Goal: Task Accomplishment & Management: Manage account settings

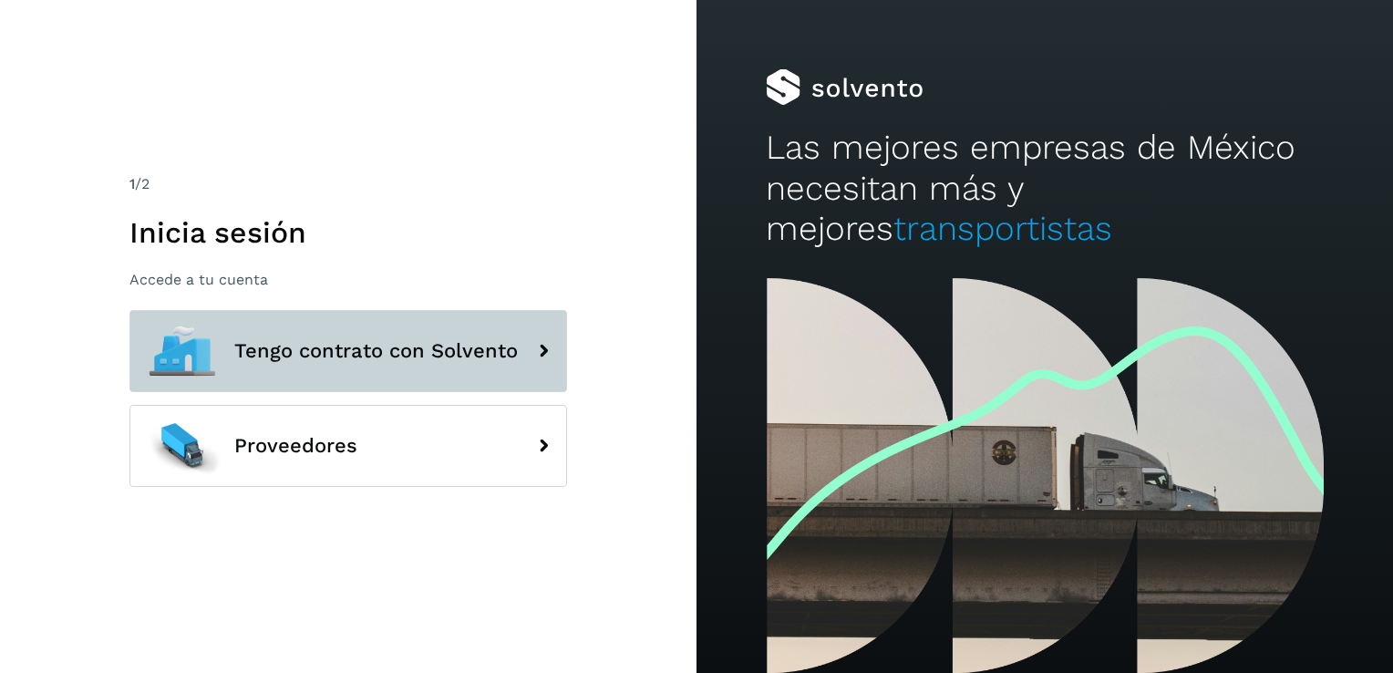
click at [434, 320] on button "Tengo contrato con Solvento" at bounding box center [348, 351] width 438 height 82
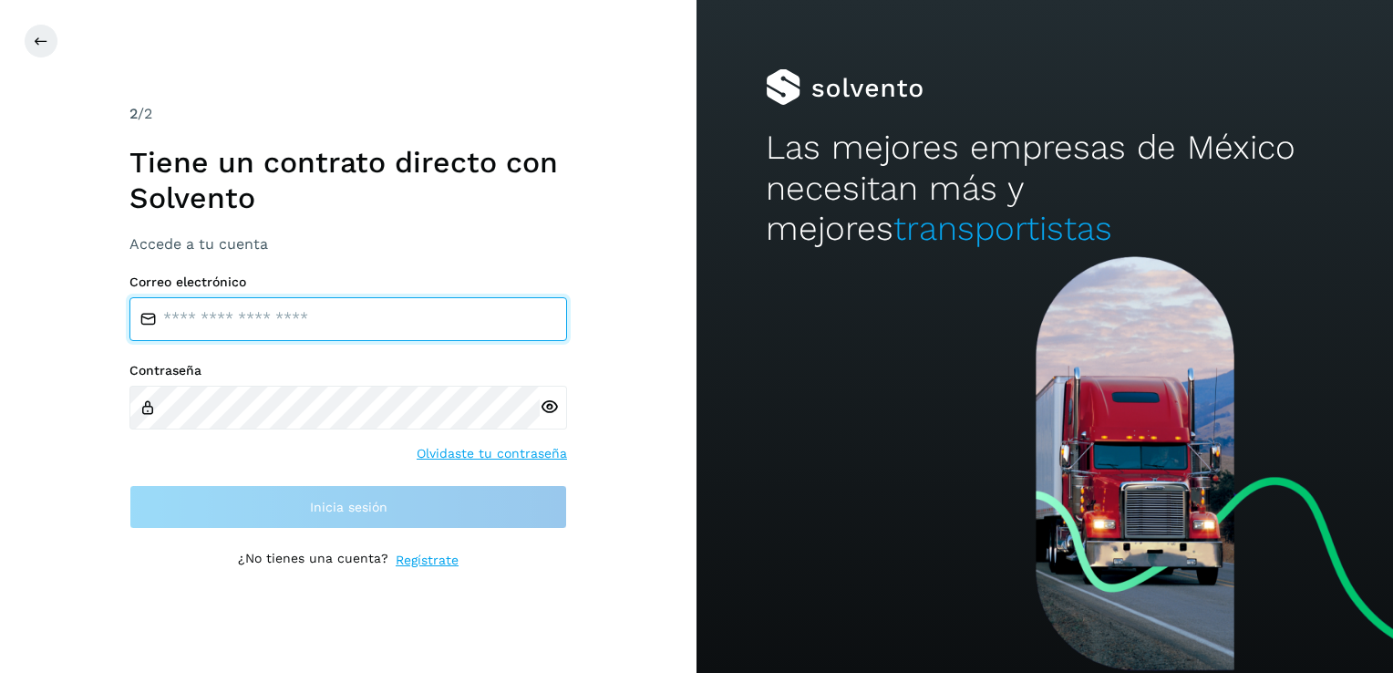
click at [416, 310] on input "email" at bounding box center [348, 319] width 438 height 44
type input "**********"
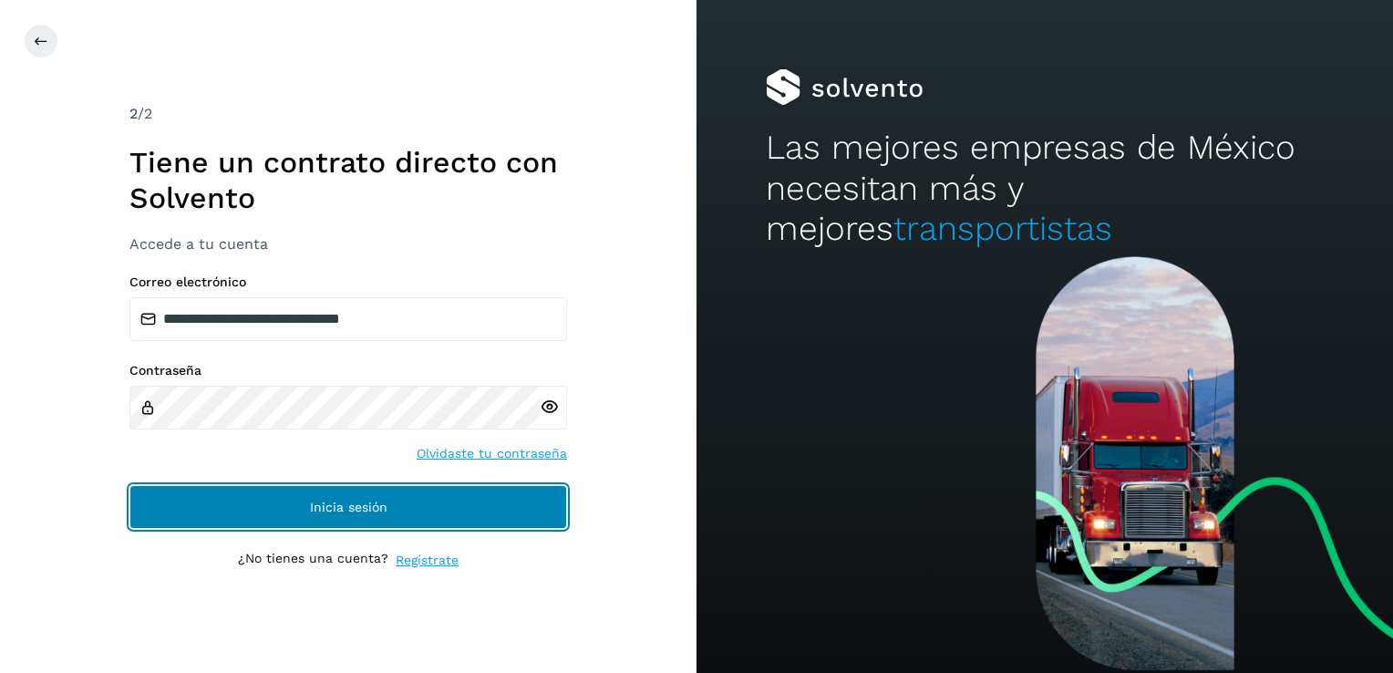
click at [416, 501] on button "Inicia sesión" at bounding box center [348, 507] width 438 height 44
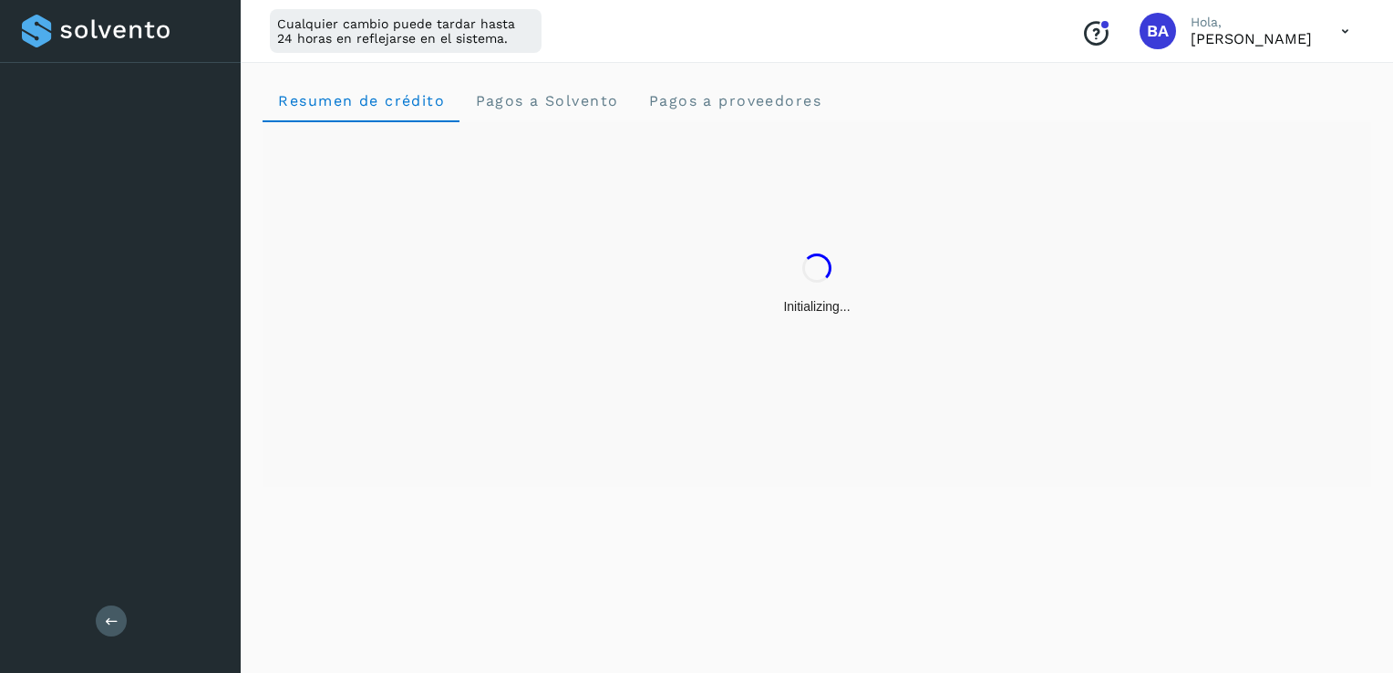
click at [509, 510] on div "Resumen de crédito Pagos a Solvento Pagos a proveedores" at bounding box center [817, 365] width 1152 height 616
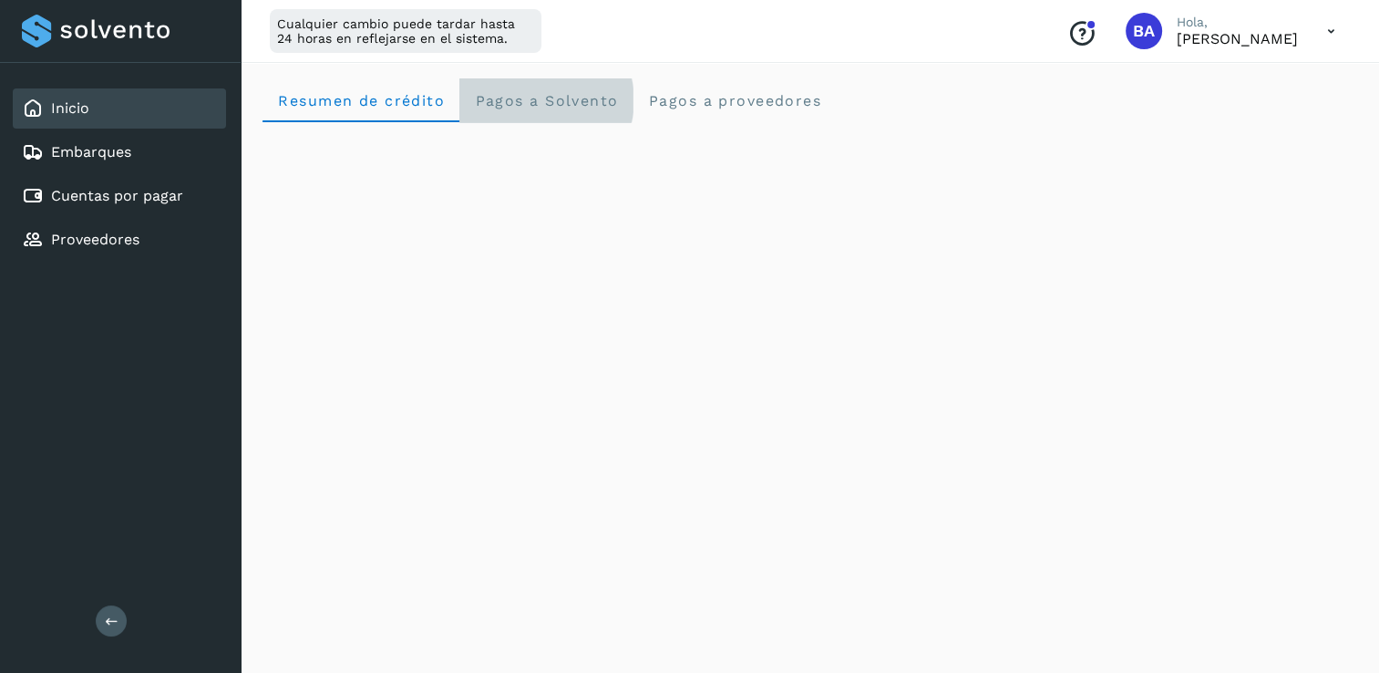
click at [606, 109] on Solvento "Pagos a Solvento" at bounding box center [545, 100] width 173 height 44
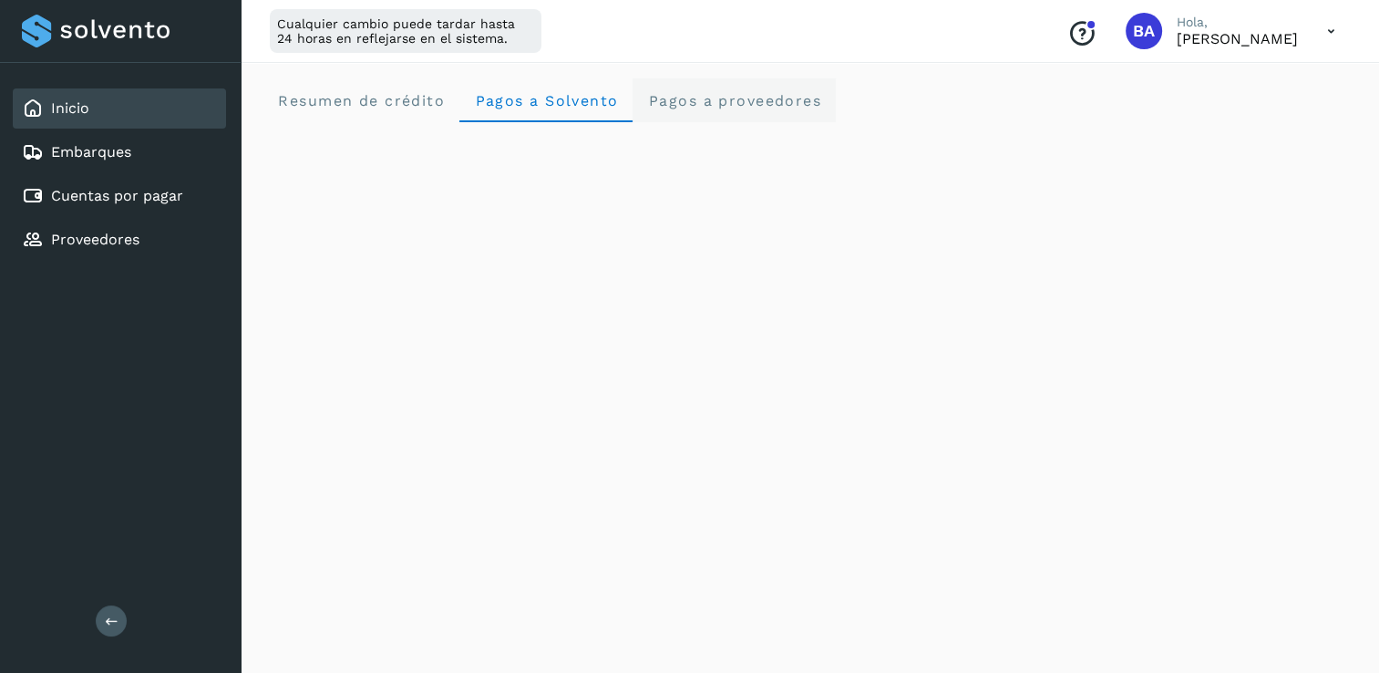
click at [692, 92] on span "Pagos a proveedores" at bounding box center [734, 100] width 174 height 17
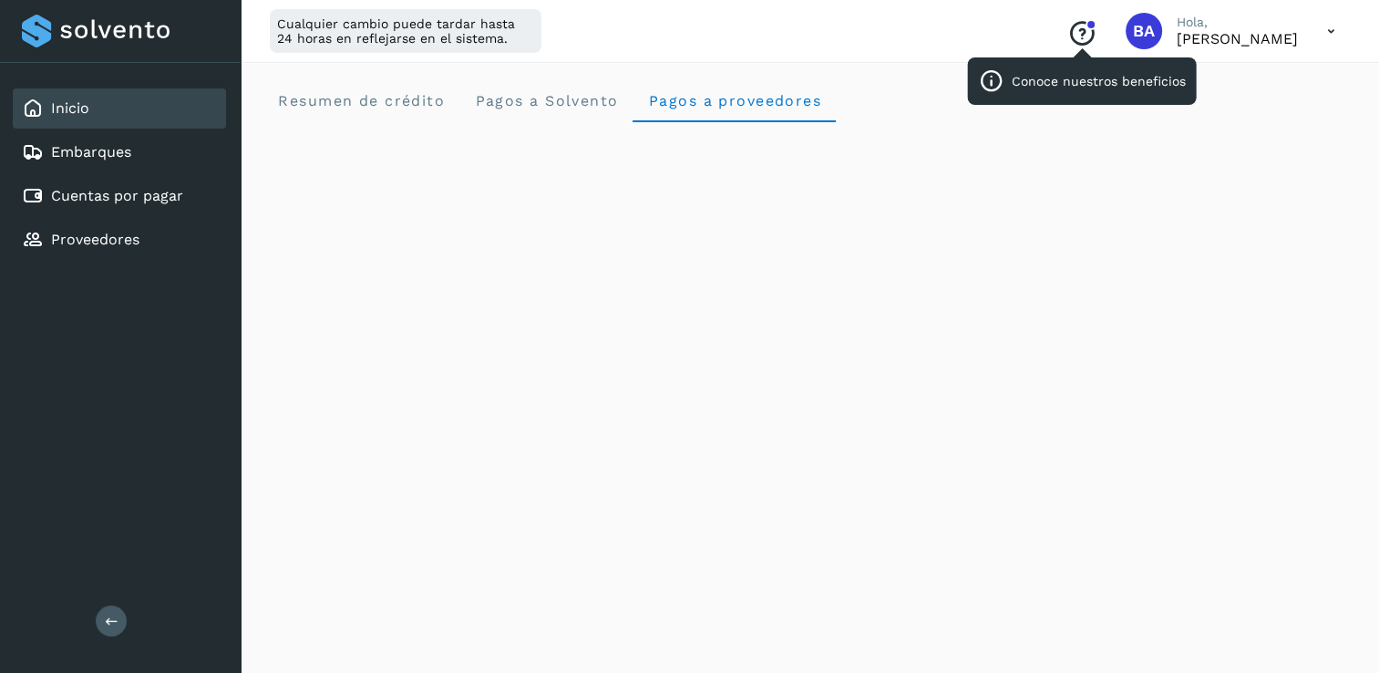
click at [1097, 32] on icon "Conoce nuestros beneficios" at bounding box center [1081, 33] width 29 height 29
